Goal: Information Seeking & Learning: Find specific fact

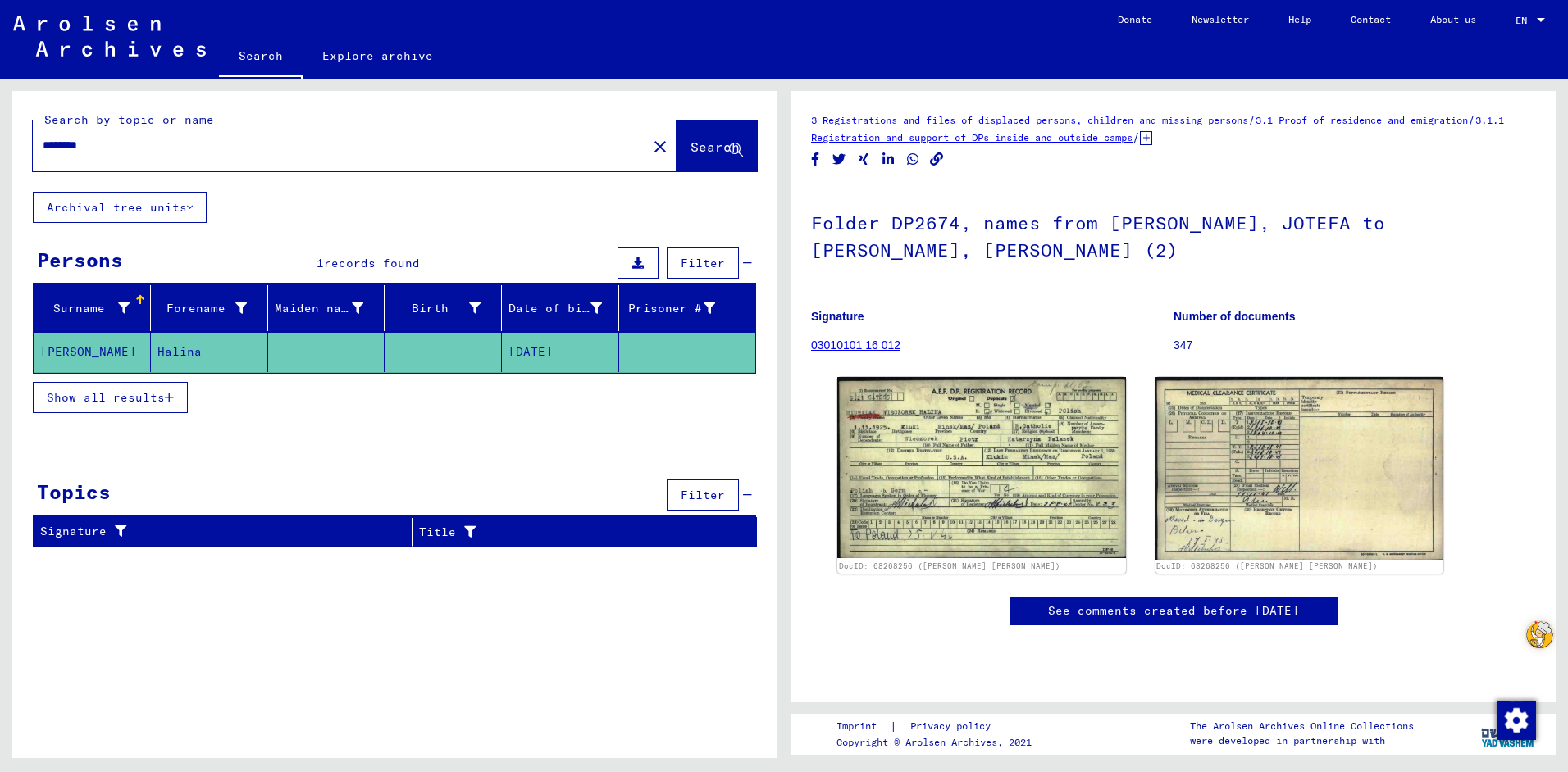
click at [557, 352] on mat-cell "[DATE]" at bounding box center [561, 351] width 117 height 40
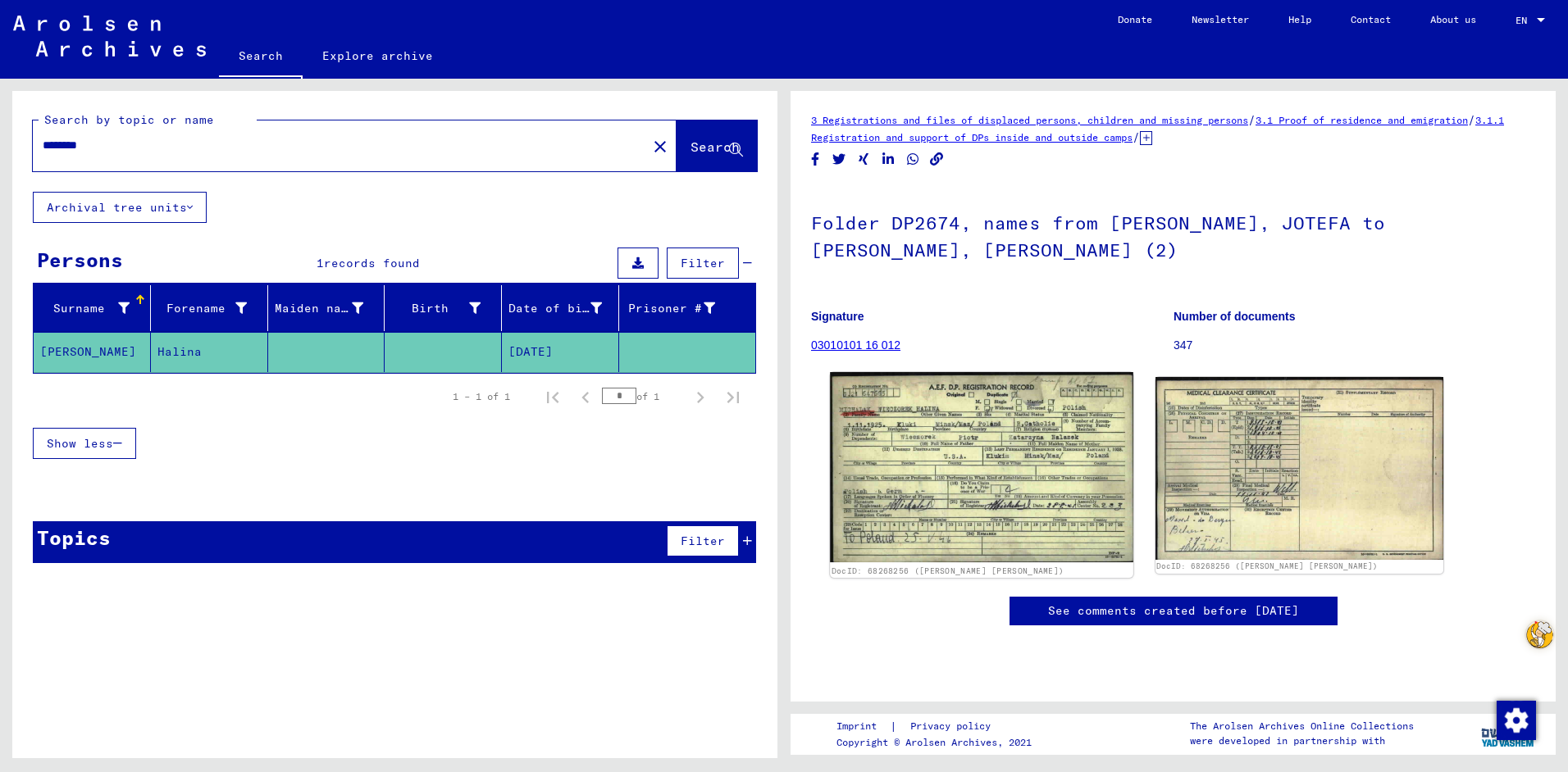
click at [1021, 464] on img at bounding box center [981, 467] width 302 height 190
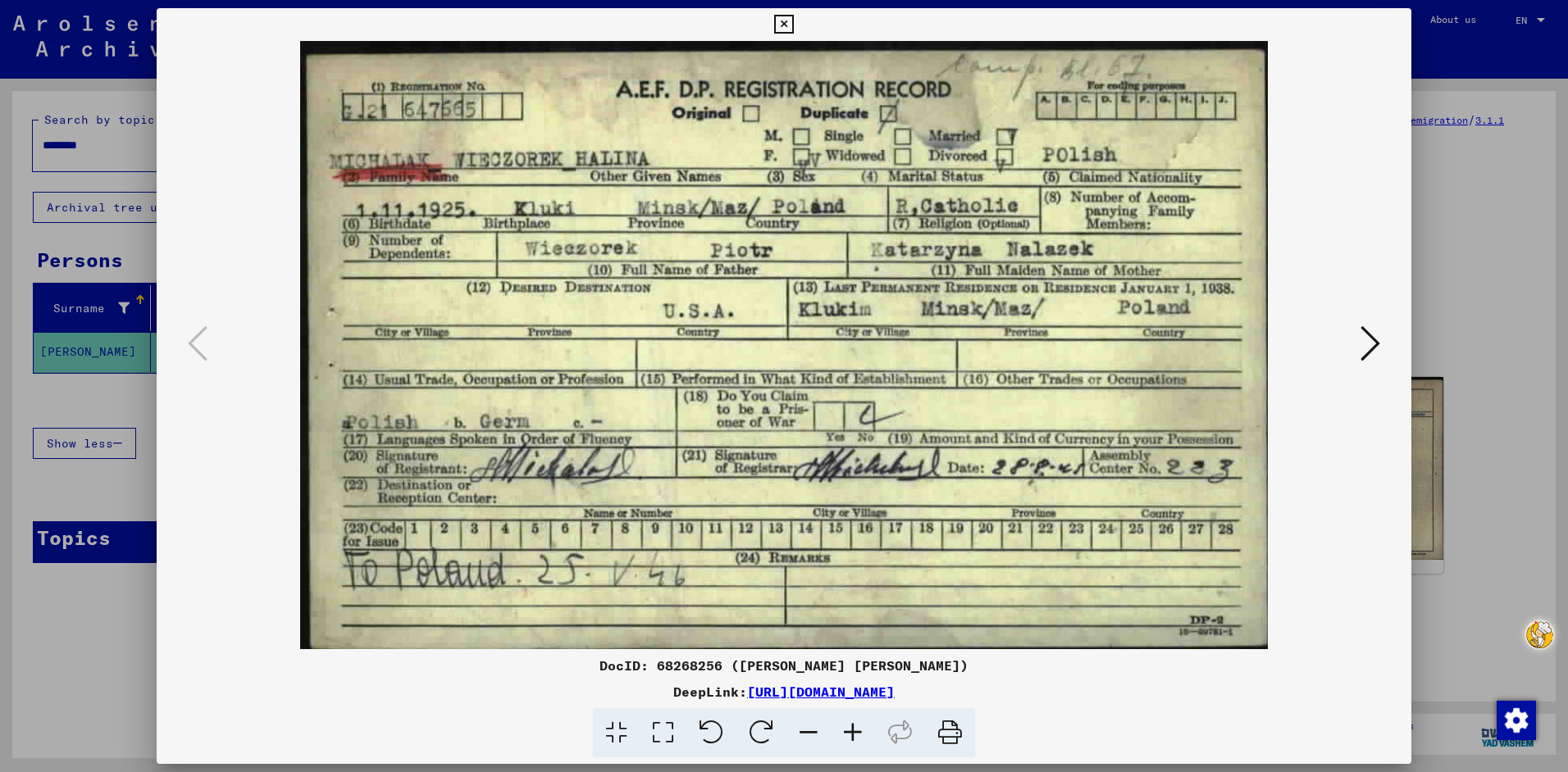
click at [786, 17] on icon at bounding box center [783, 25] width 19 height 19
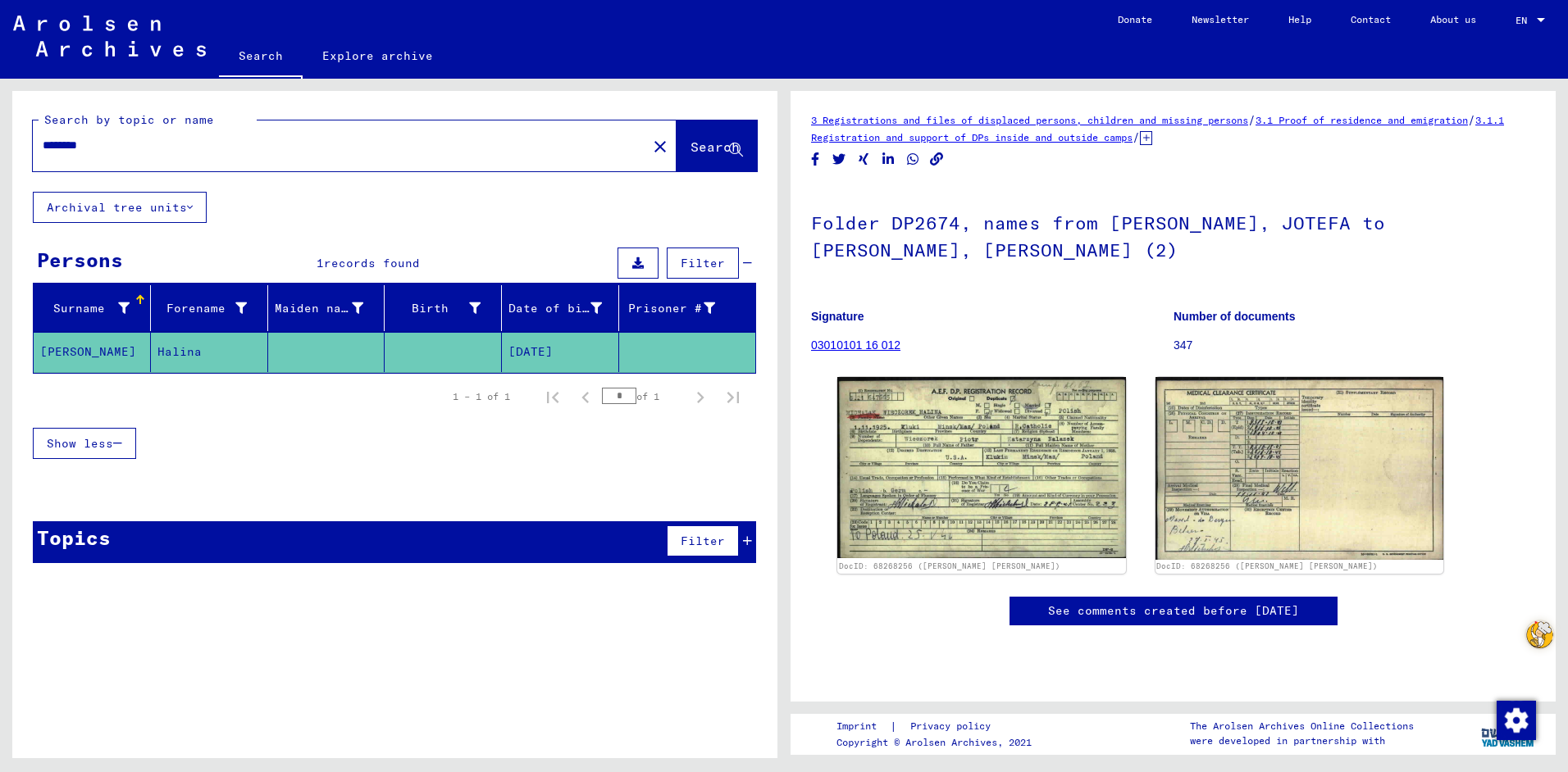
type input "**********"
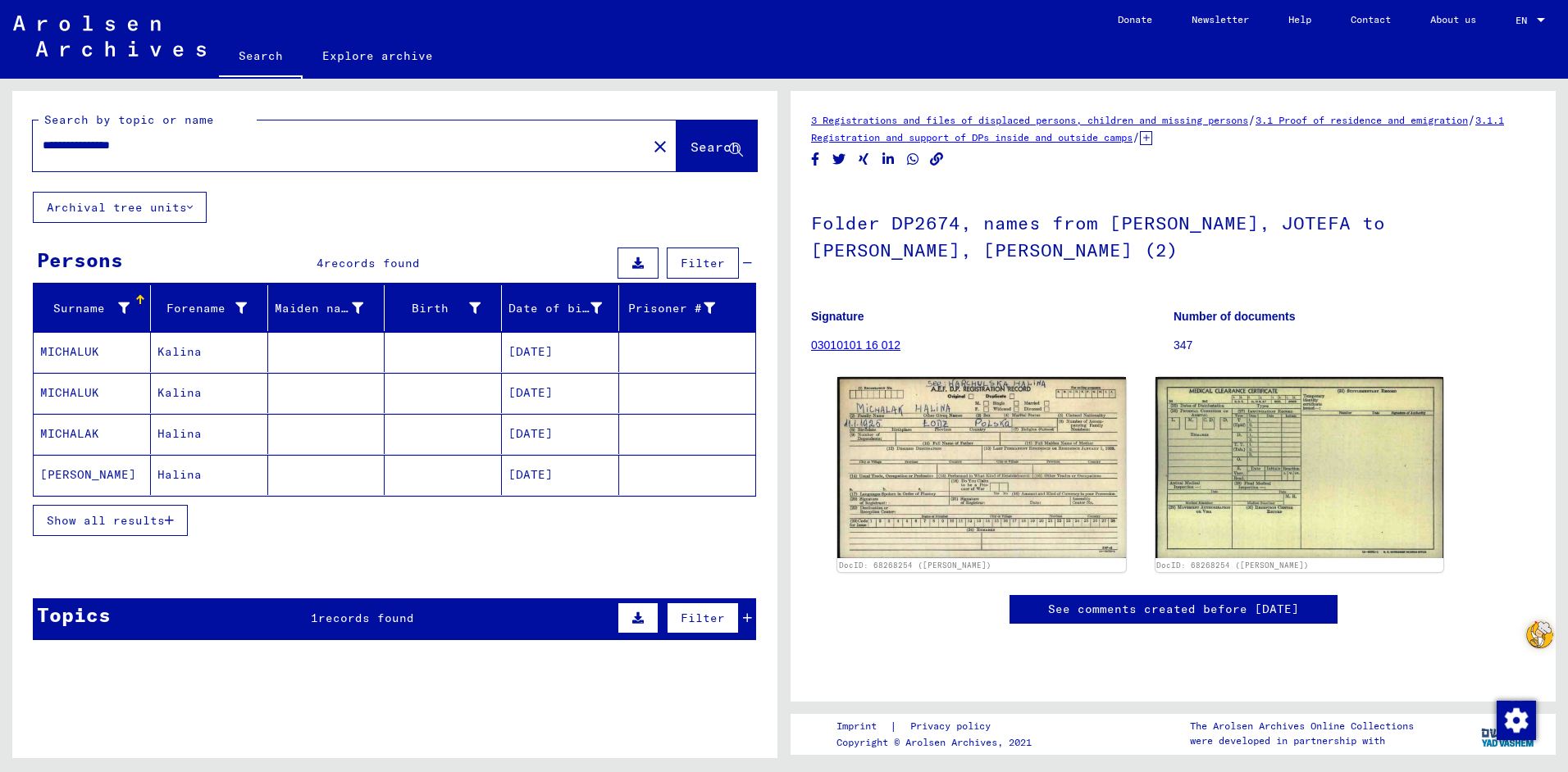
click at [186, 347] on mat-cell "Kalina" at bounding box center [209, 351] width 117 height 40
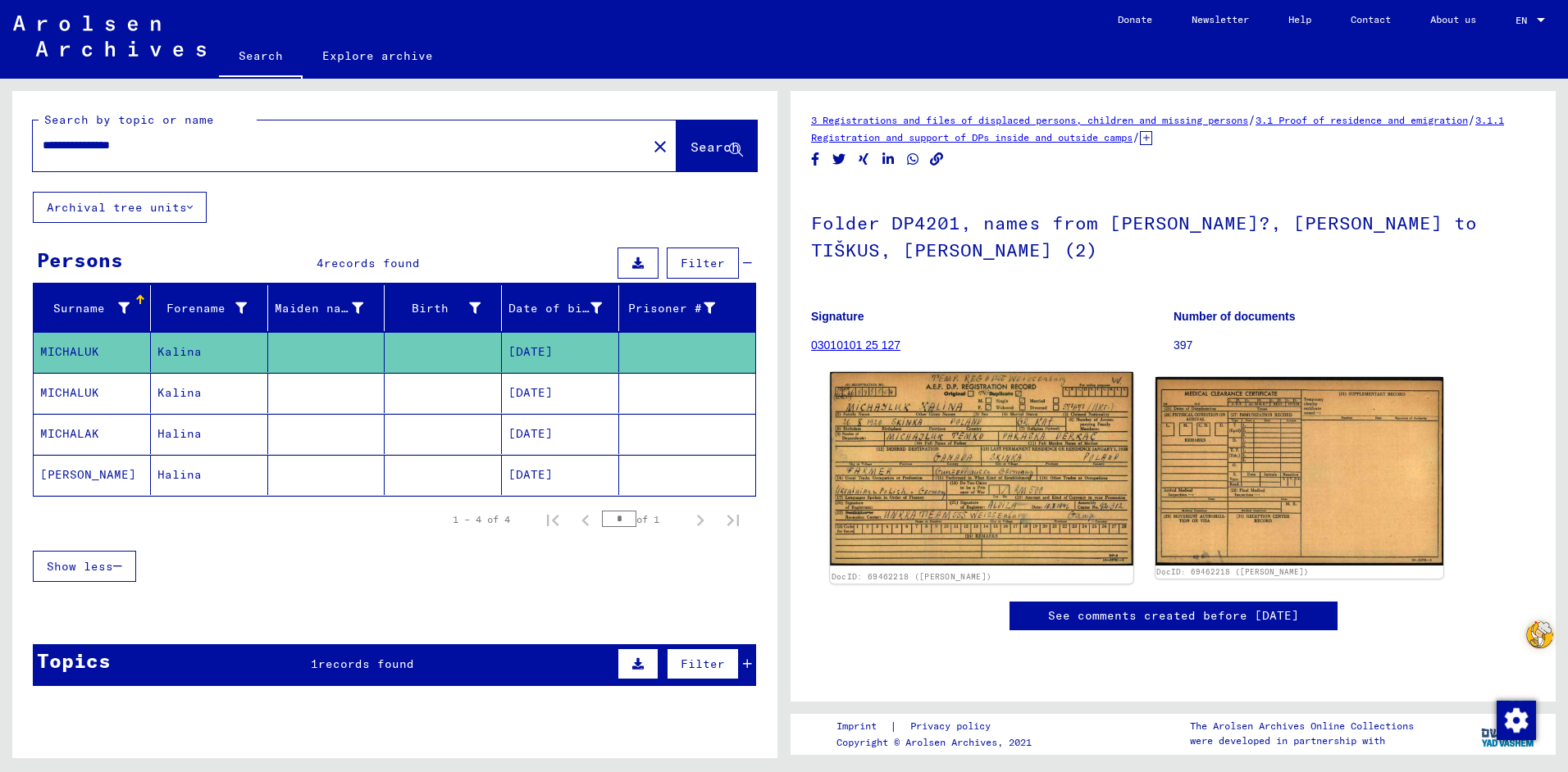
click at [1040, 441] on img at bounding box center [981, 469] width 302 height 193
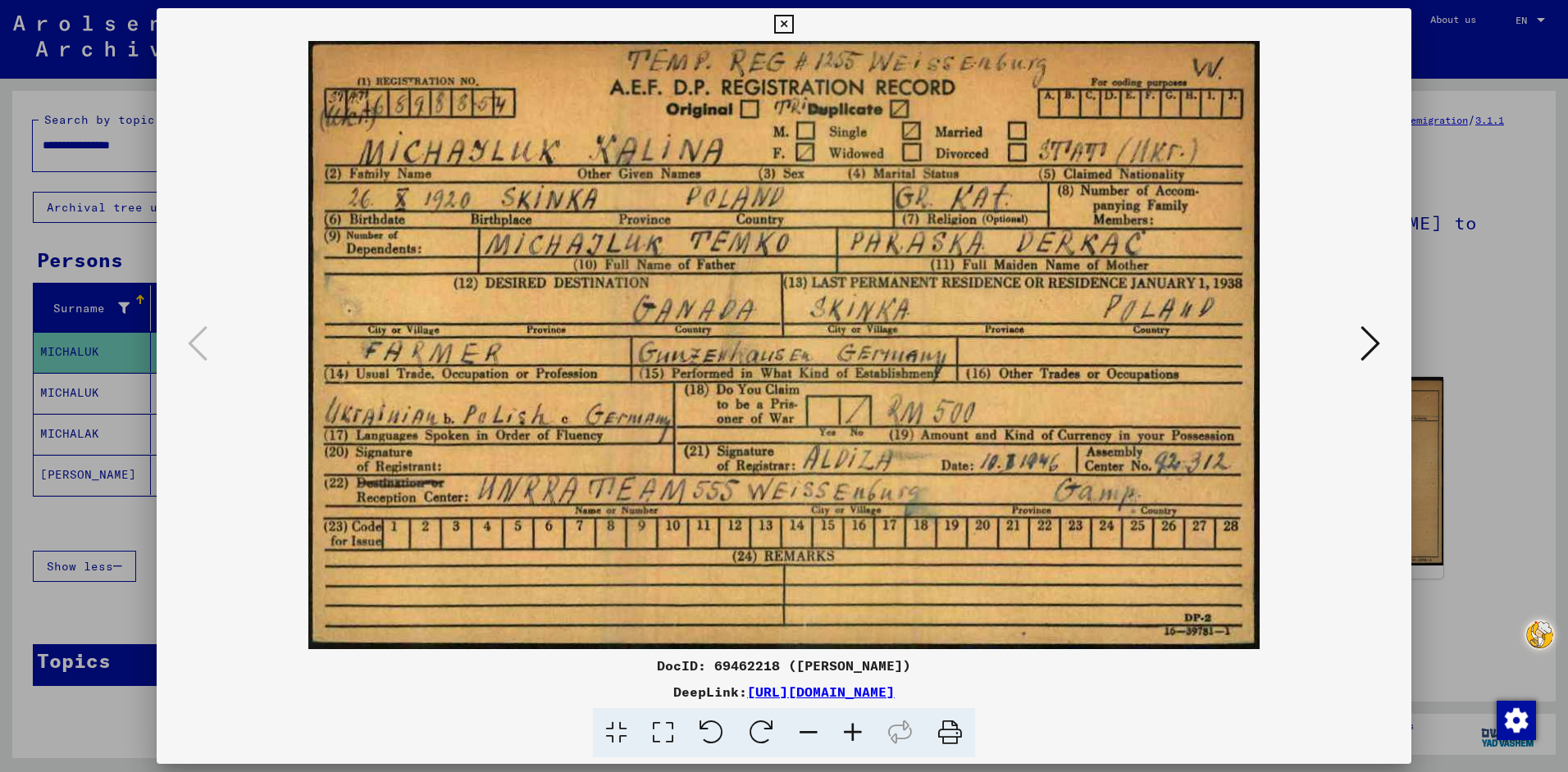
click at [955, 734] on icon at bounding box center [950, 733] width 50 height 50
click at [950, 725] on icon at bounding box center [950, 733] width 50 height 50
click at [836, 698] on link "[URL][DOMAIN_NAME]" at bounding box center [820, 691] width 147 height 16
